Goal: Ask a question

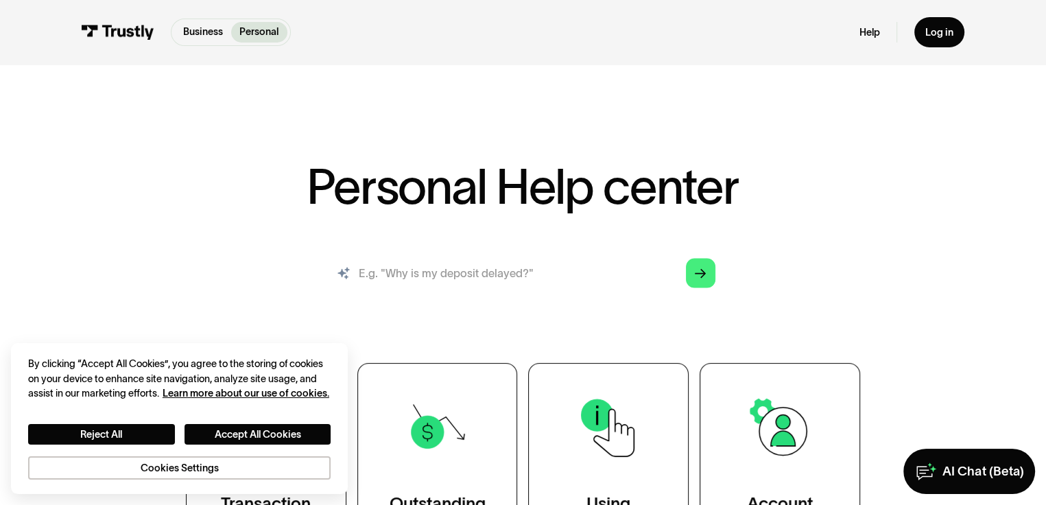
click at [619, 295] on input "search" at bounding box center [523, 272] width 407 height 45
click at [615, 295] on input "search" at bounding box center [523, 272] width 407 height 45
type input "do you work with my bank"
click at [970, 474] on div "AI Chat (Beta)" at bounding box center [982, 471] width 81 height 16
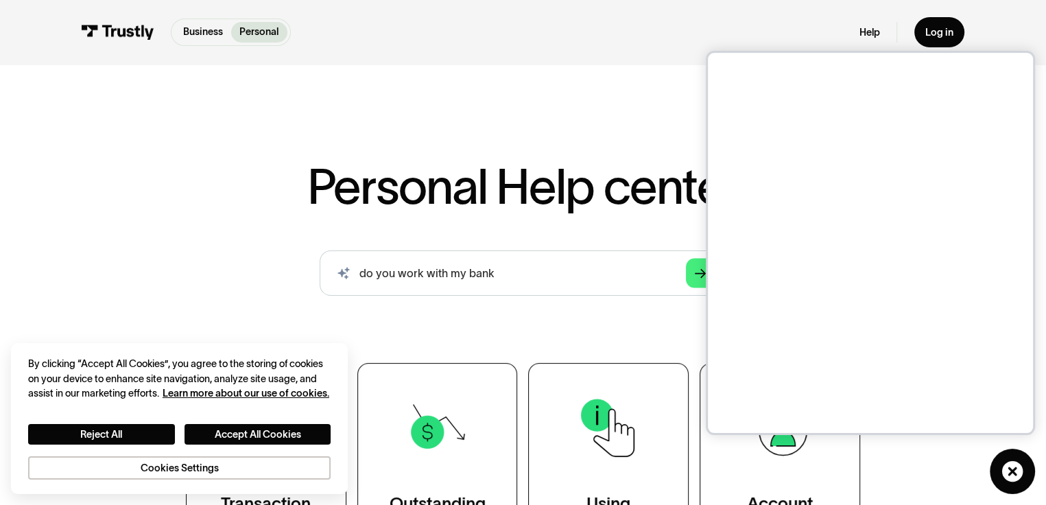
scroll to position [5, 0]
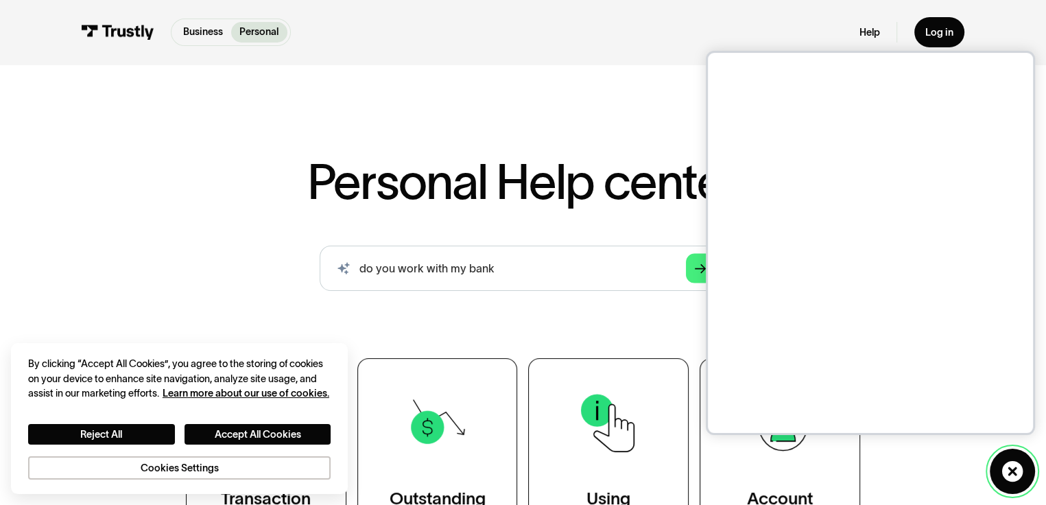
click at [1010, 460] on icon at bounding box center [1011, 470] width 21 height 21
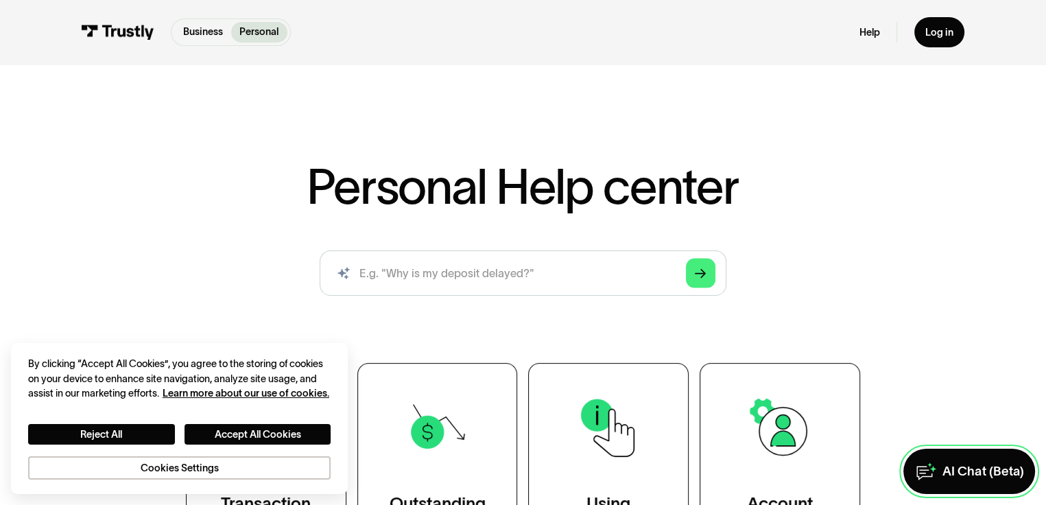
click at [942, 466] on div "AI Chat (Beta)" at bounding box center [982, 471] width 81 height 16
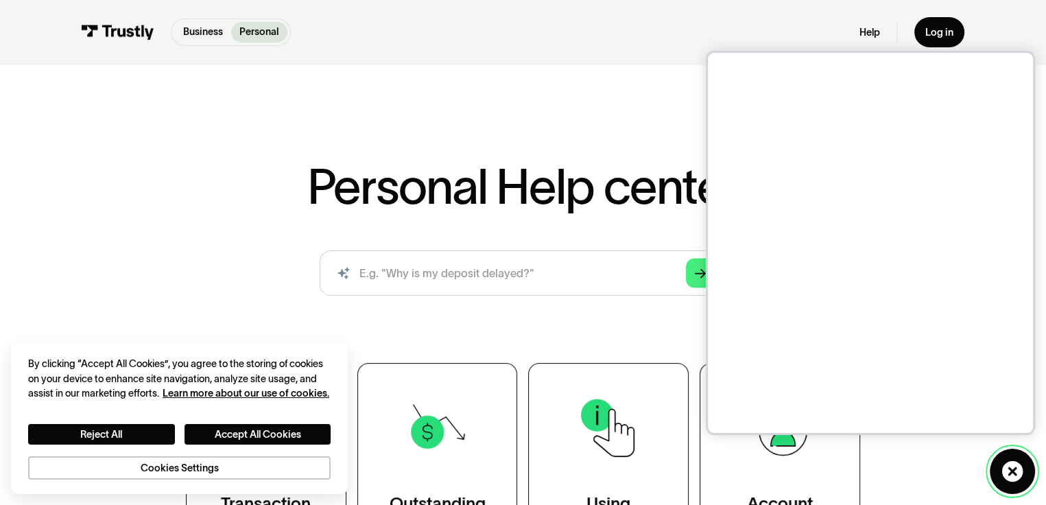
click at [1016, 462] on icon at bounding box center [1011, 470] width 21 height 21
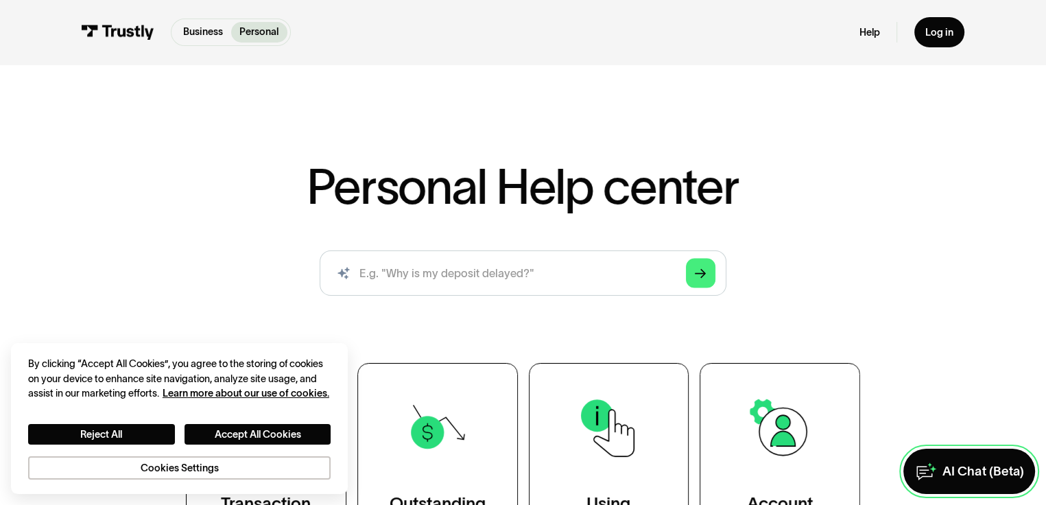
click at [942, 463] on div "AI Chat (Beta)" at bounding box center [982, 471] width 81 height 16
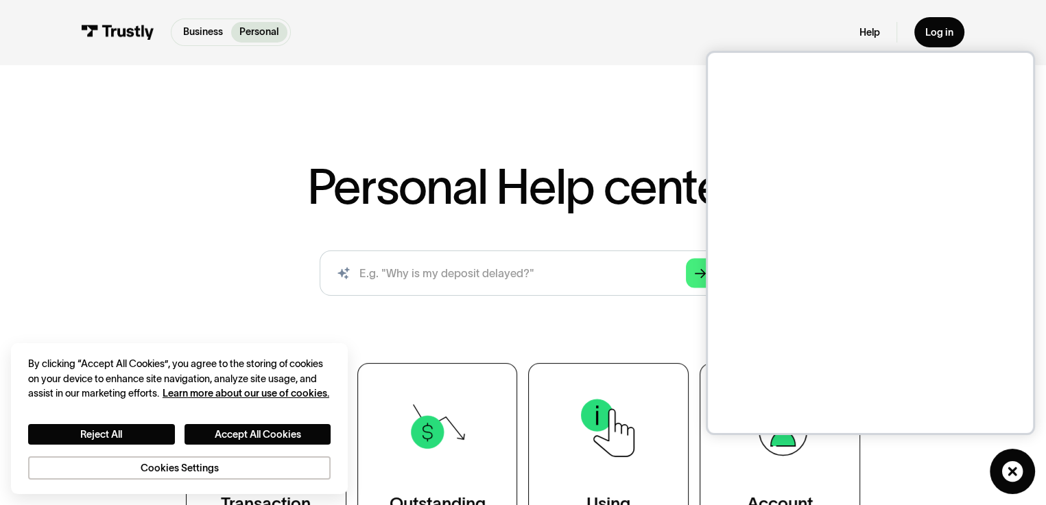
scroll to position [3, 0]
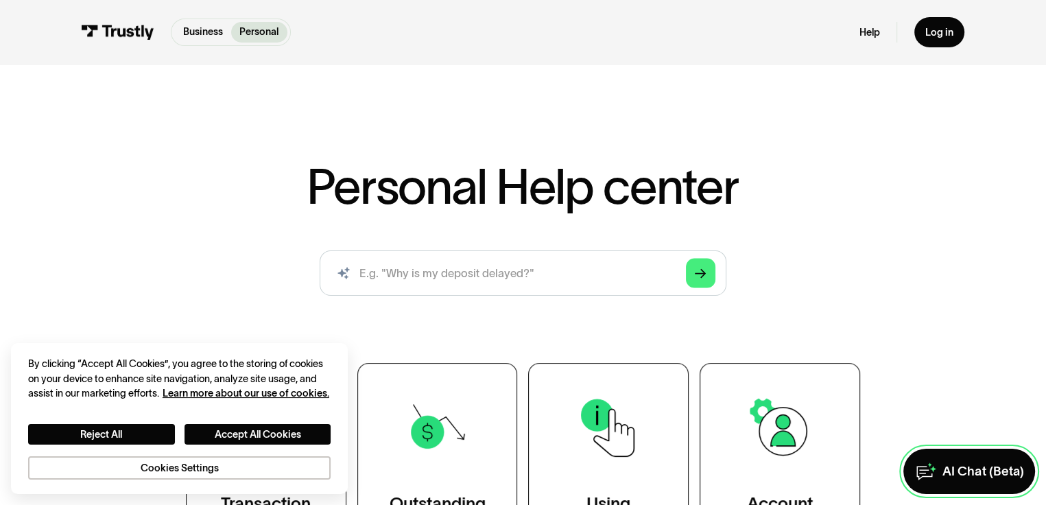
click at [926, 461] on link "AI Chat (Beta)" at bounding box center [969, 471] width 132 height 45
